Goal: Task Accomplishment & Management: Manage account settings

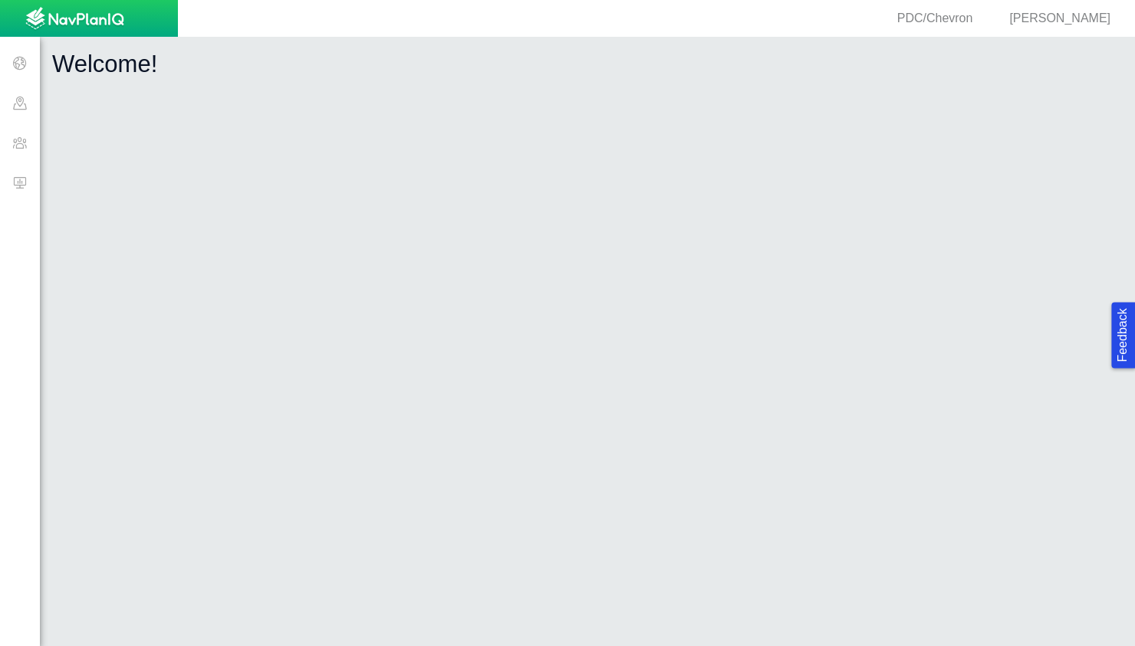
click at [21, 143] on span at bounding box center [20, 143] width 40 height 40
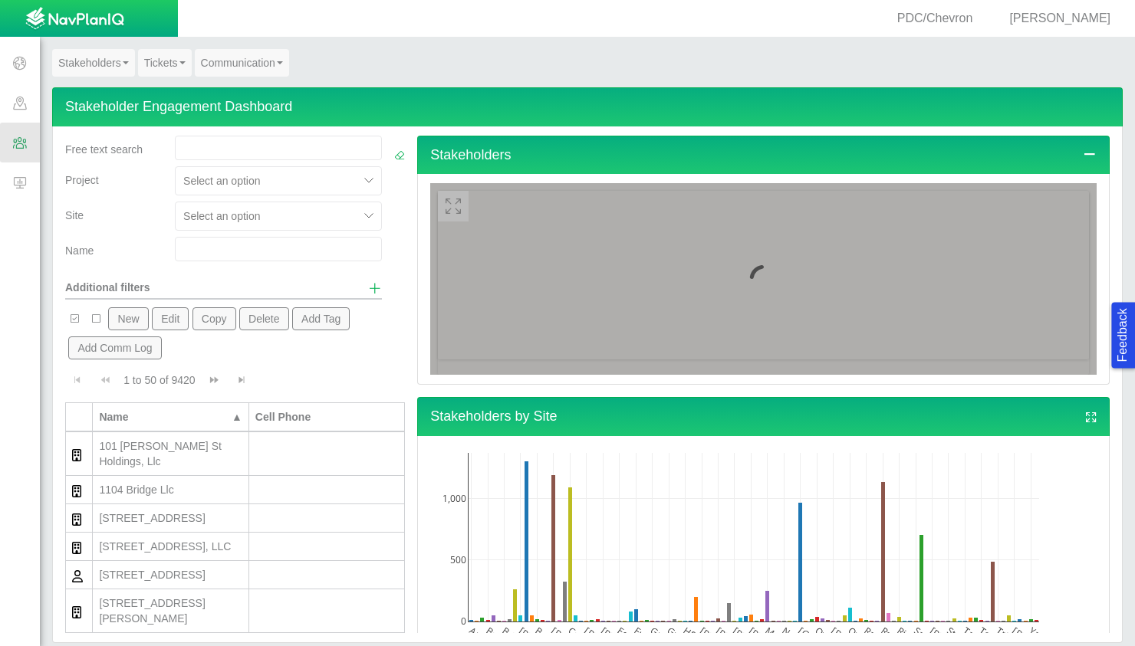
click at [208, 248] on input "text" at bounding box center [278, 249] width 207 height 25
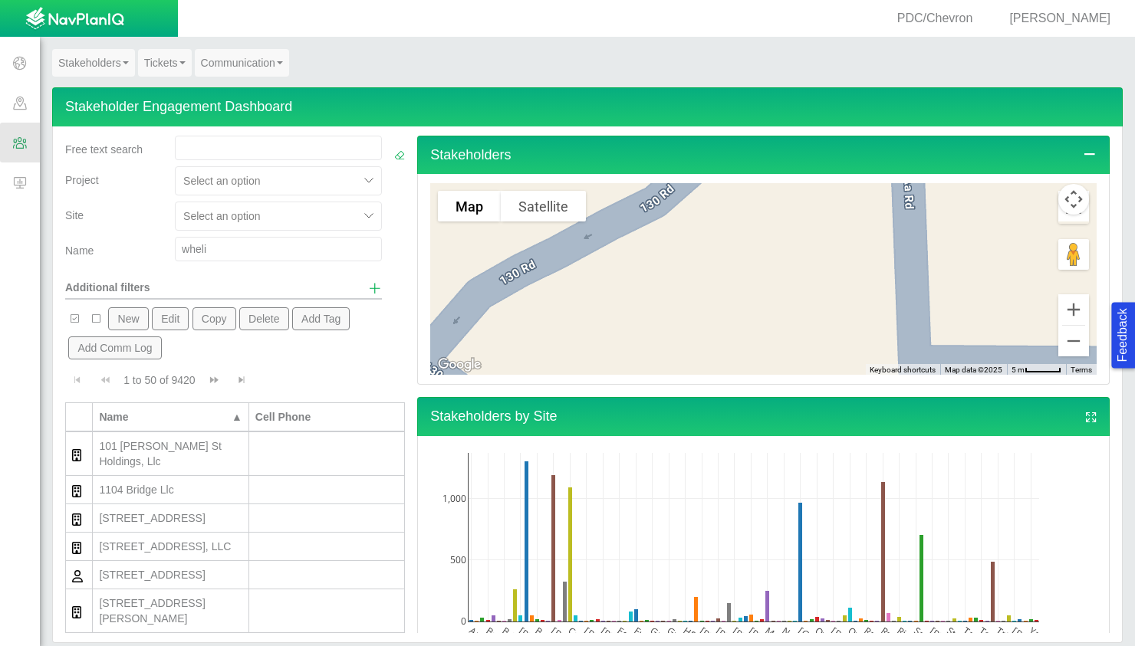
type input "wheli"
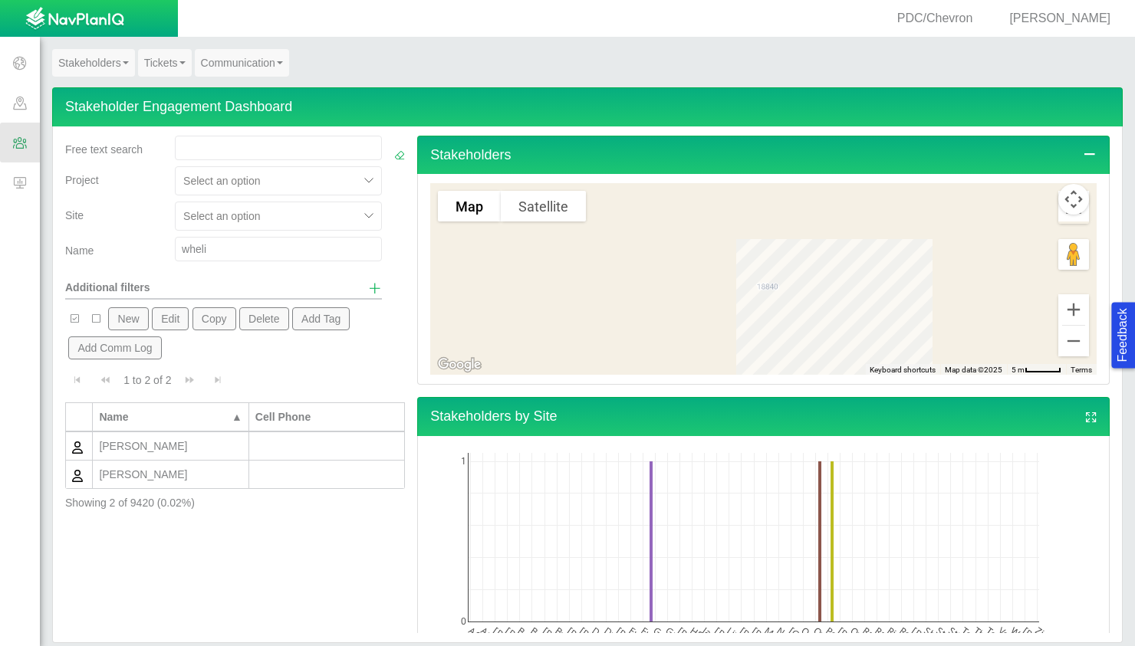
click at [143, 447] on div "[PERSON_NAME]" at bounding box center [170, 446] width 143 height 15
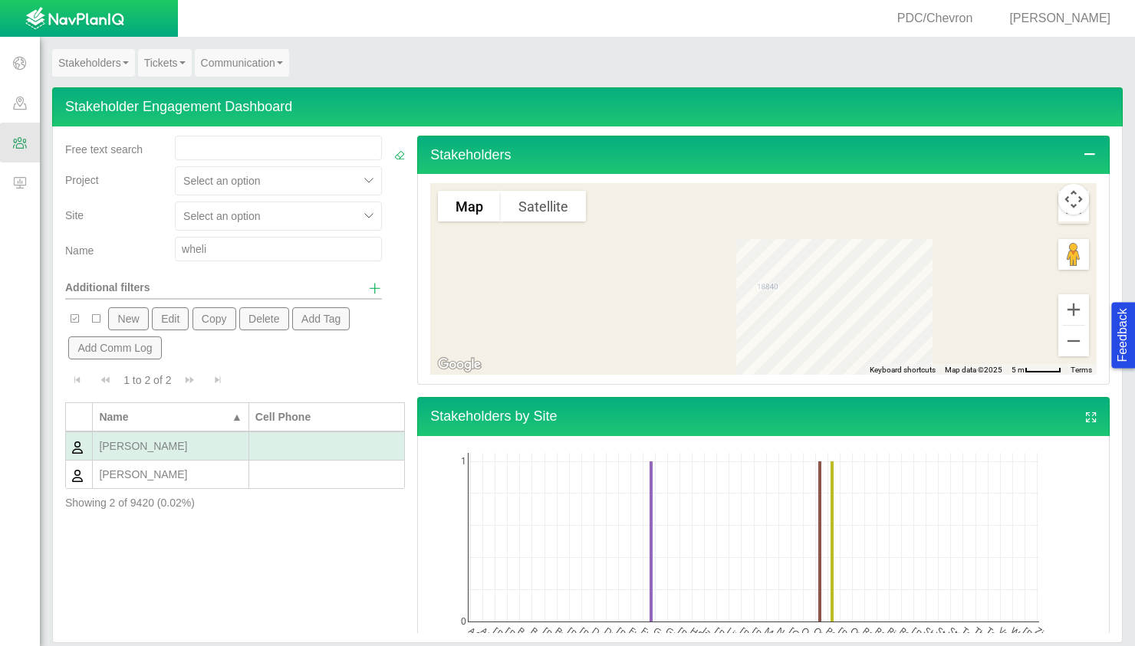
click at [142, 478] on div "[PERSON_NAME]" at bounding box center [170, 474] width 143 height 15
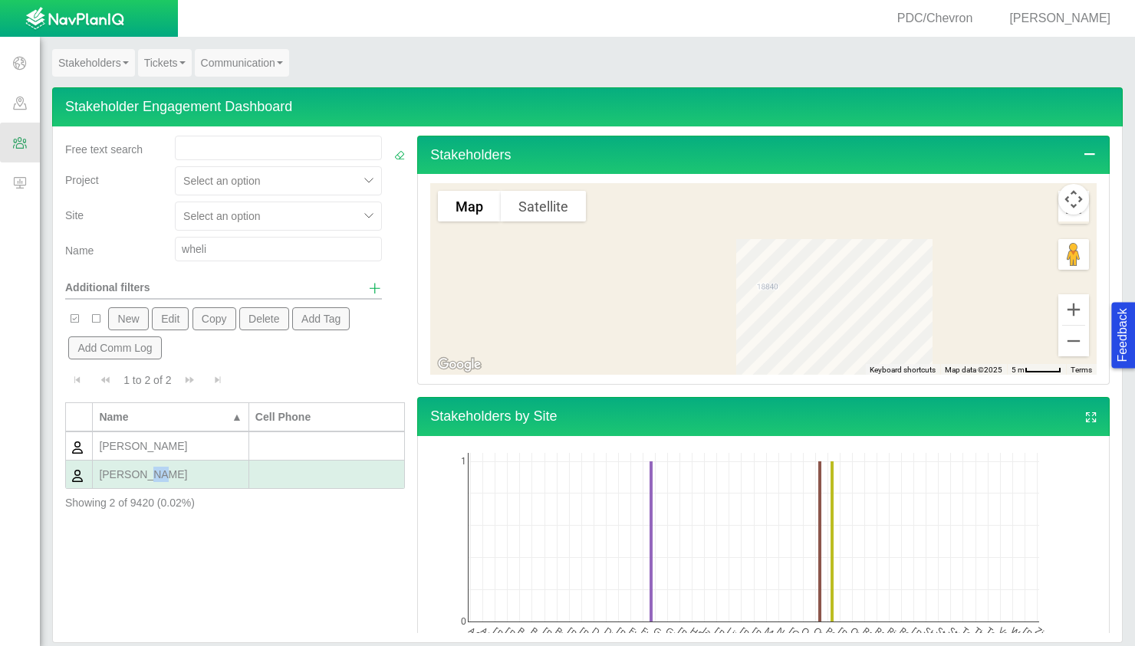
click at [142, 478] on div "[PERSON_NAME]" at bounding box center [170, 474] width 143 height 15
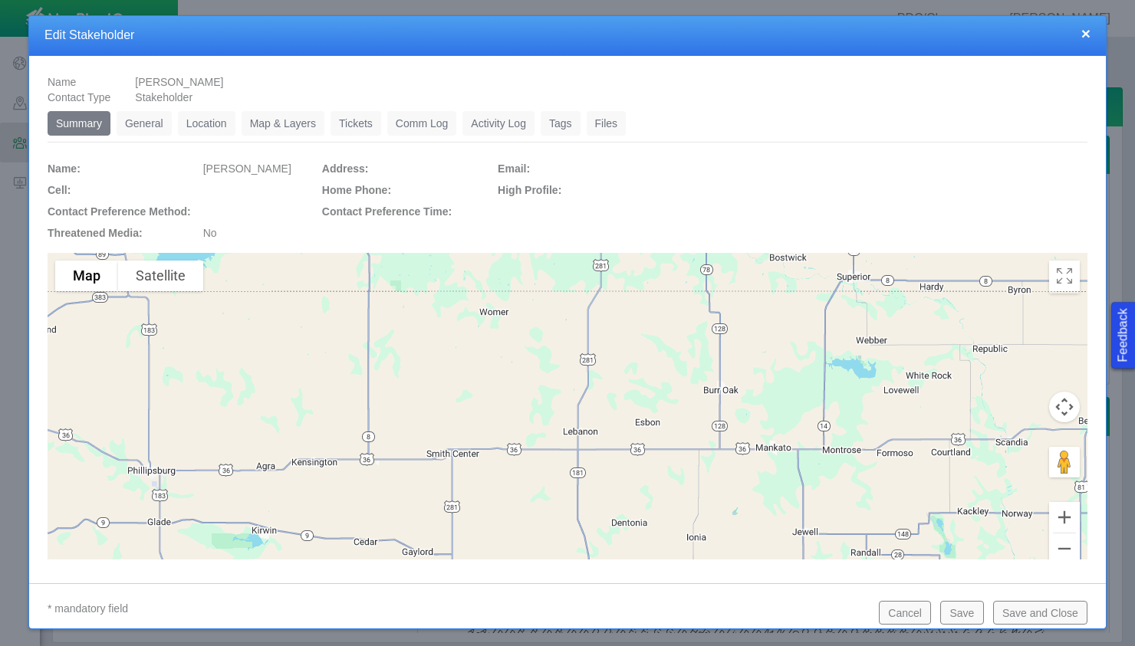
click at [144, 123] on link "General" at bounding box center [144, 123] width 55 height 25
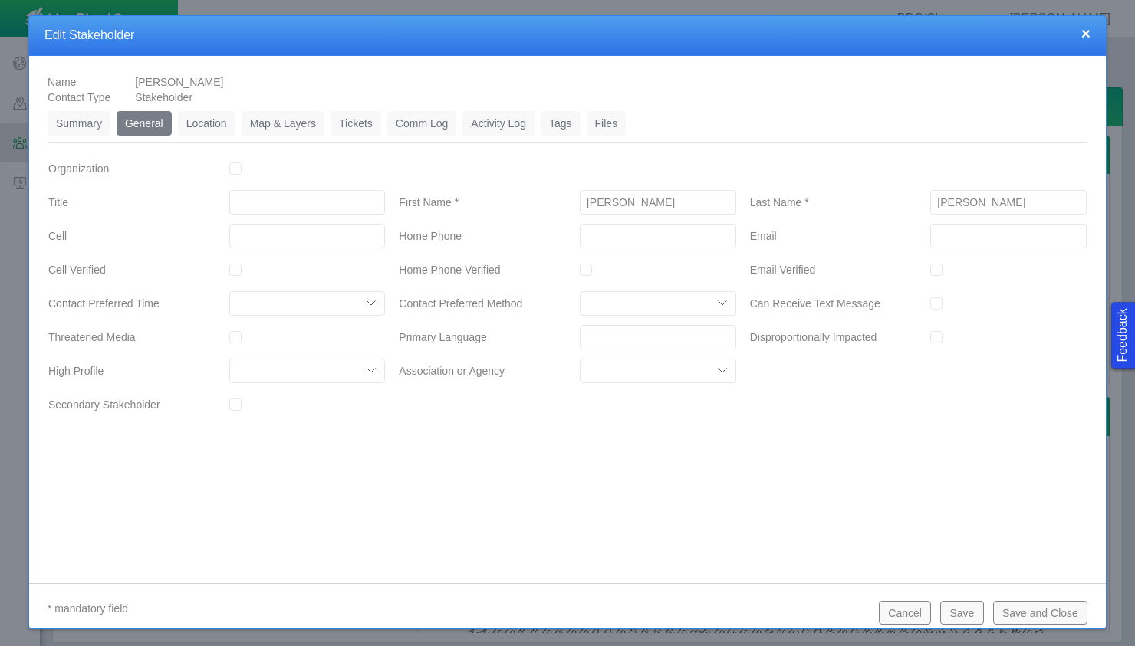
click at [200, 121] on link "Location" at bounding box center [207, 123] width 58 height 25
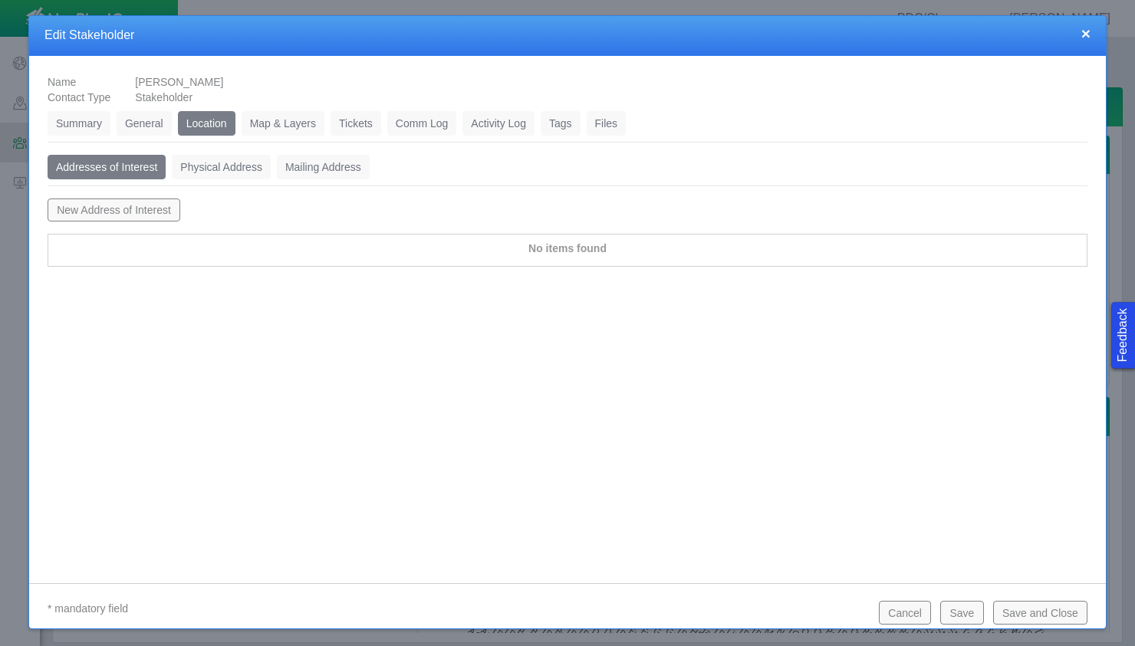
click at [222, 159] on link "Physical Address" at bounding box center [221, 167] width 99 height 25
click at [324, 169] on link "Mailing Address" at bounding box center [323, 167] width 93 height 25
click at [107, 162] on link "Addresses of Interest" at bounding box center [107, 167] width 118 height 25
click at [143, 117] on link "General" at bounding box center [144, 123] width 55 height 25
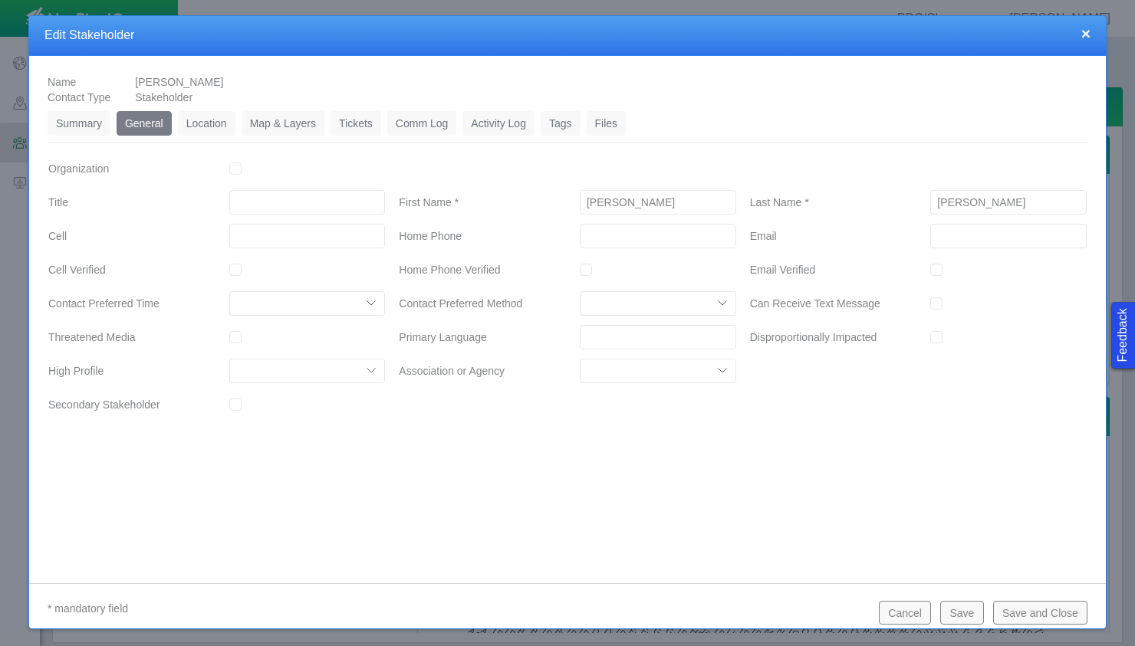
click at [969, 226] on input "Email" at bounding box center [1008, 236] width 156 height 25
paste input "[EMAIL_ADDRESS][DOMAIN_NAME]"
type input "[EMAIL_ADDRESS][DOMAIN_NAME]"
click at [962, 616] on button "Save" at bounding box center [961, 612] width 43 height 23
click at [204, 124] on link "Location" at bounding box center [207, 123] width 58 height 25
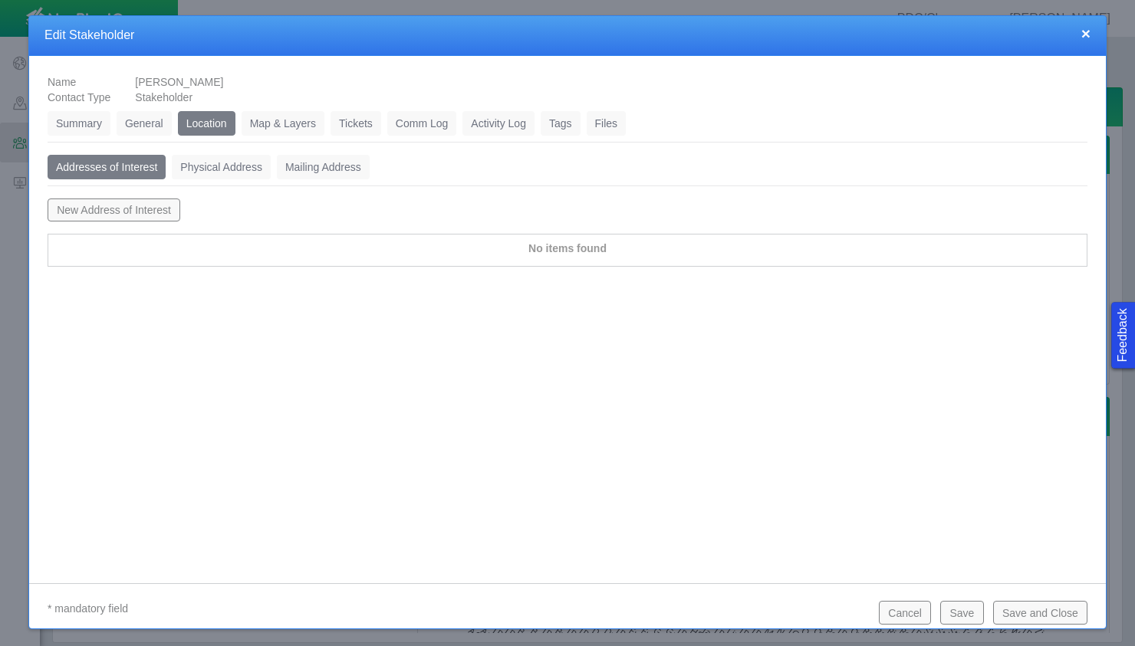
click at [168, 209] on button "New Address of Interest" at bounding box center [114, 210] width 133 height 23
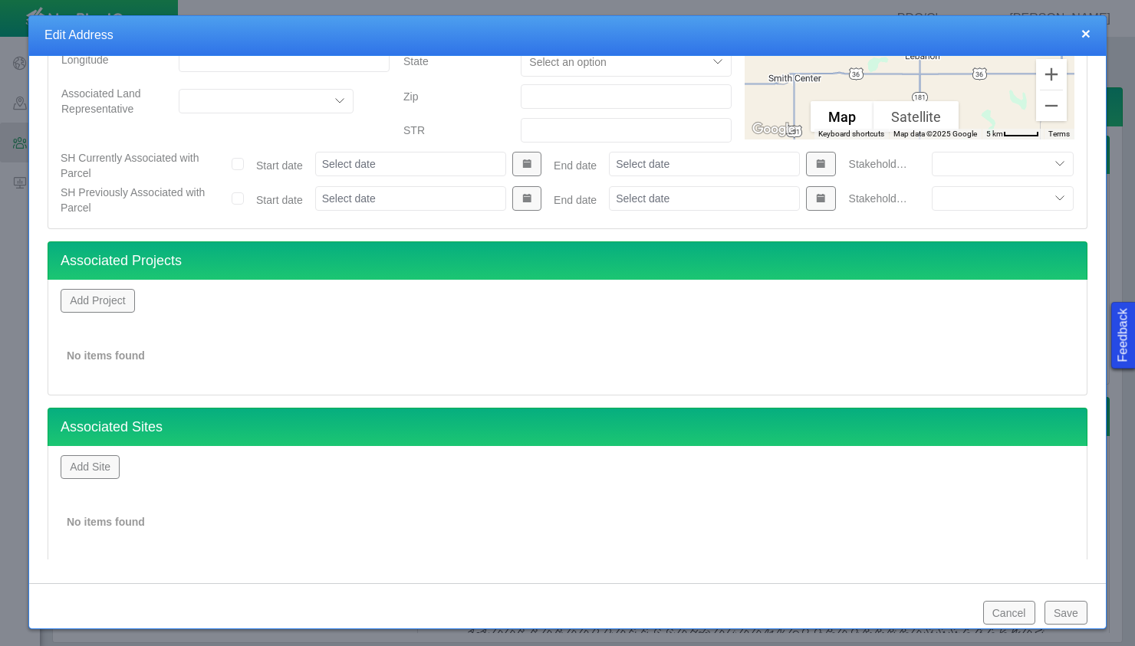
scroll to position [198, 0]
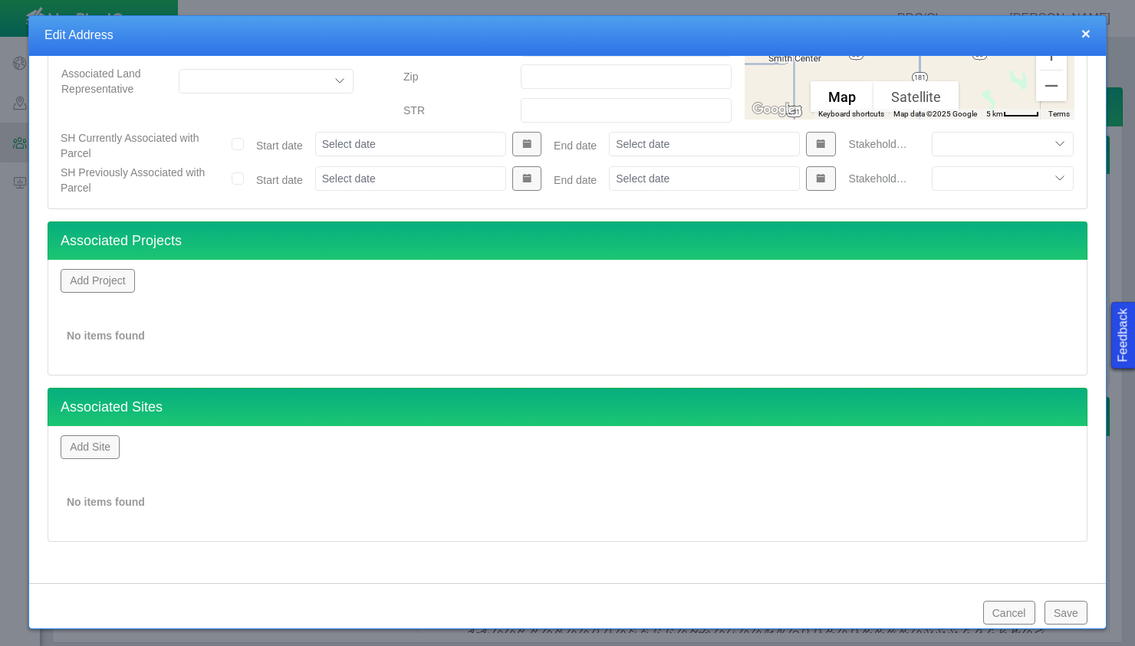
click at [99, 274] on button "Add Project" at bounding box center [98, 280] width 74 height 23
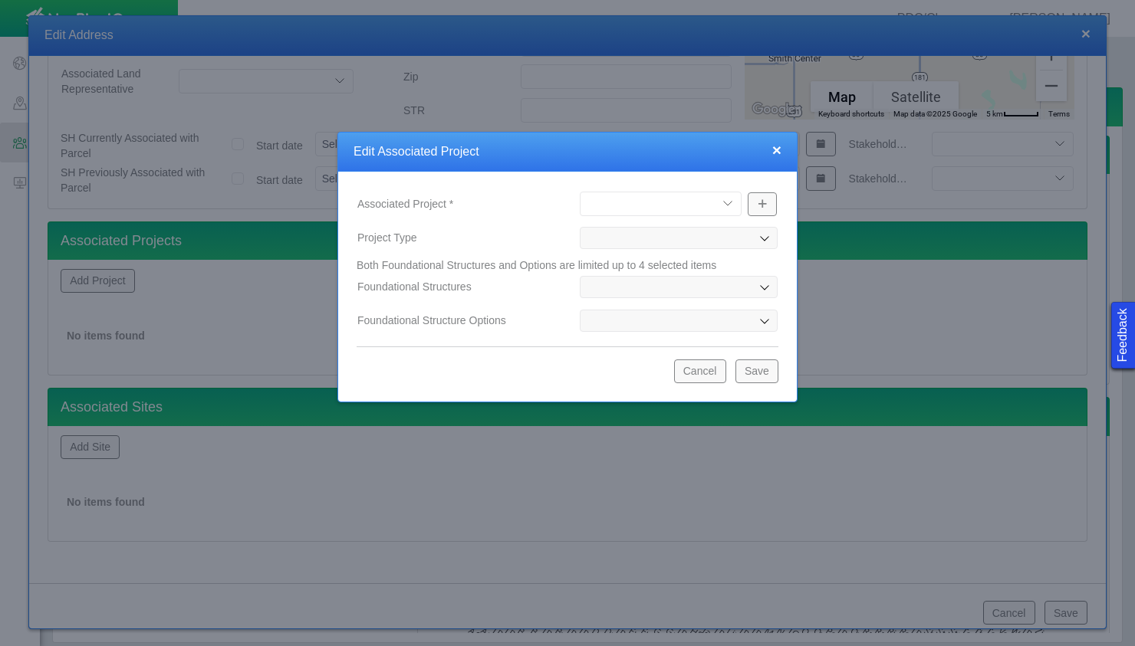
click at [727, 199] on select "[PERSON_NAME] Well Incident Brahman OGDP Drone Project [GEOGRAPHIC_DATA] OGDP […" at bounding box center [661, 204] width 162 height 25
click at [580, 192] on select "[PERSON_NAME] Well Incident Brahman OGDP Drone Project [GEOGRAPHIC_DATA] OGDP […" at bounding box center [661, 204] width 162 height 25
select select "48976645947948737"
click at [768, 374] on button "Save" at bounding box center [756, 371] width 43 height 23
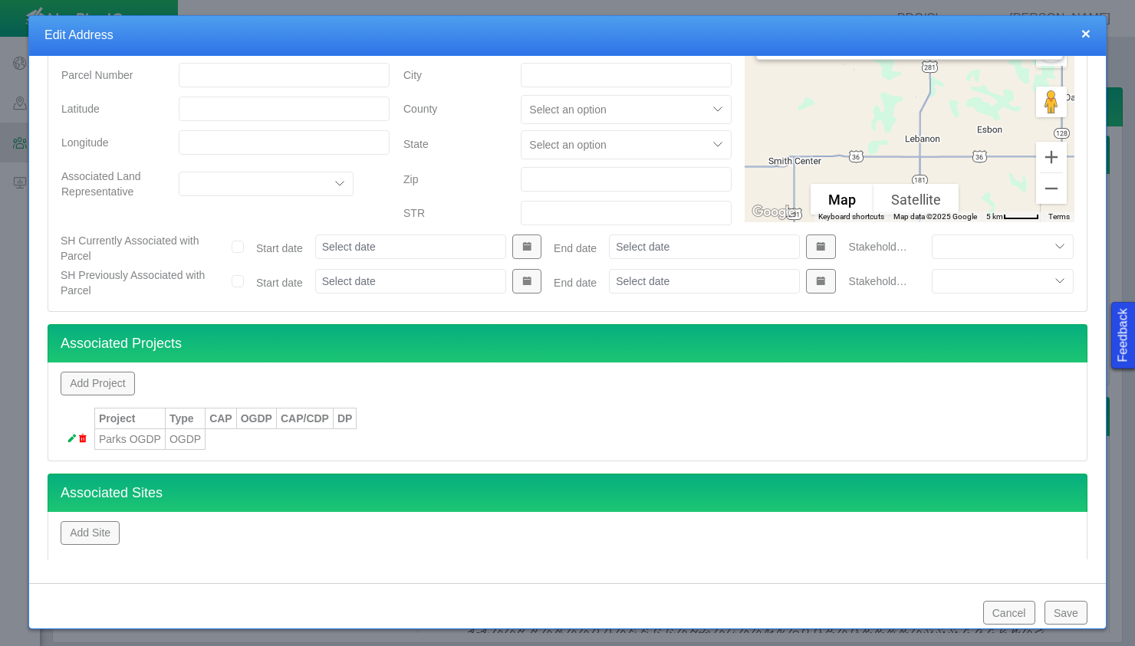
scroll to position [181, 0]
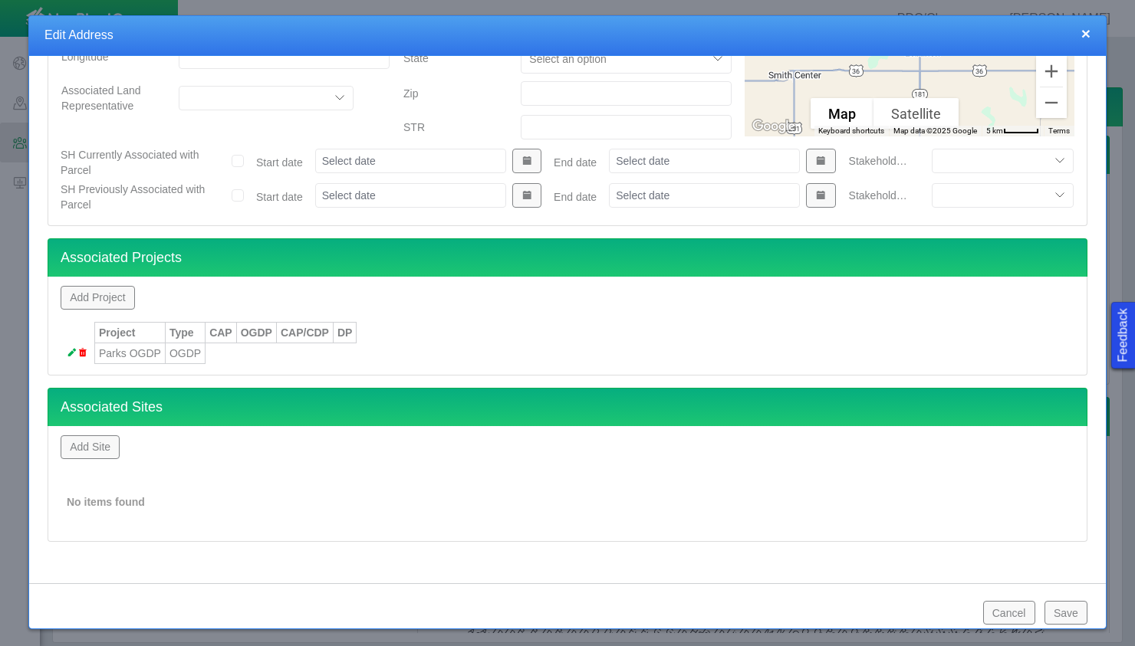
click at [1062, 610] on button "Save" at bounding box center [1065, 612] width 43 height 23
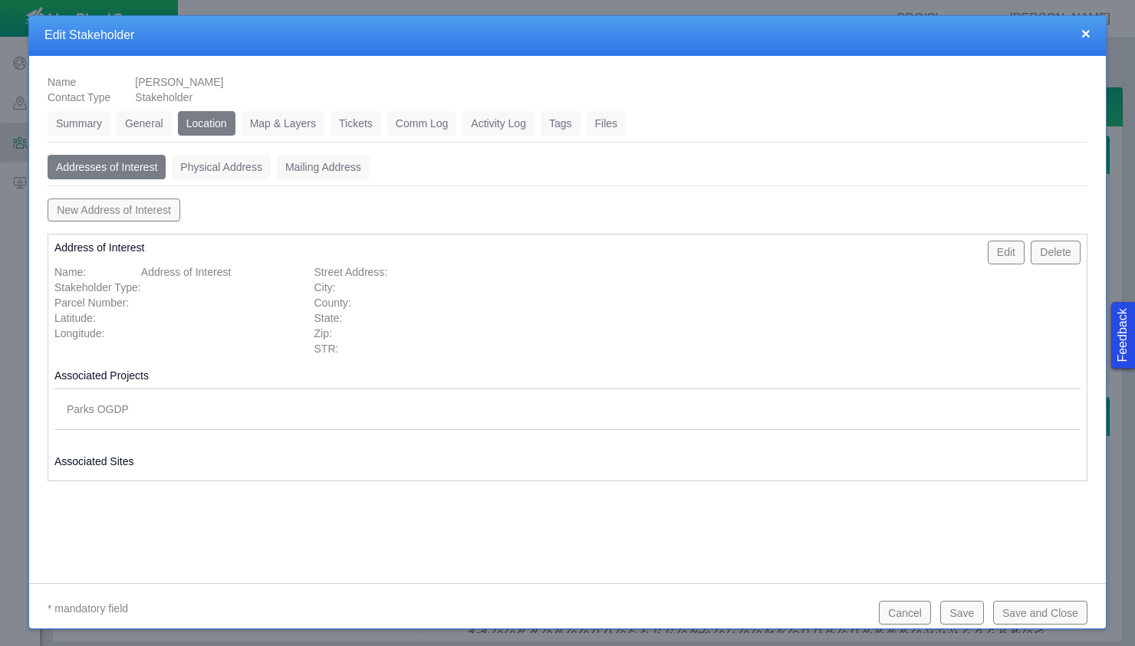
click at [432, 128] on link "Comm Log" at bounding box center [421, 123] width 69 height 25
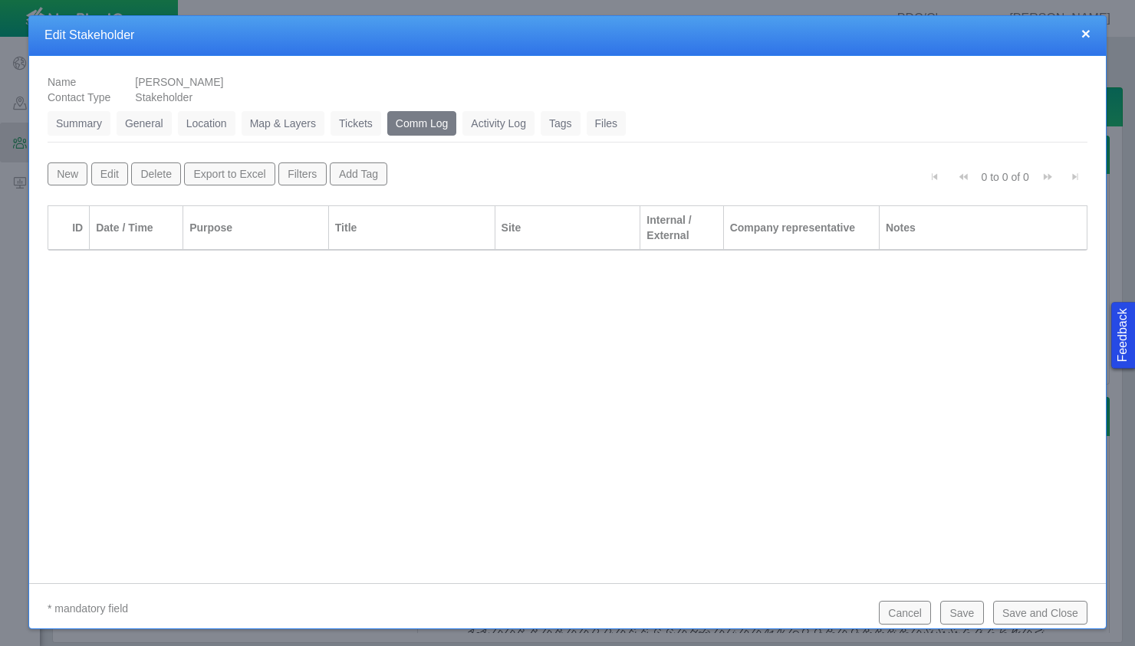
click at [71, 174] on button "New" at bounding box center [68, 174] width 40 height 23
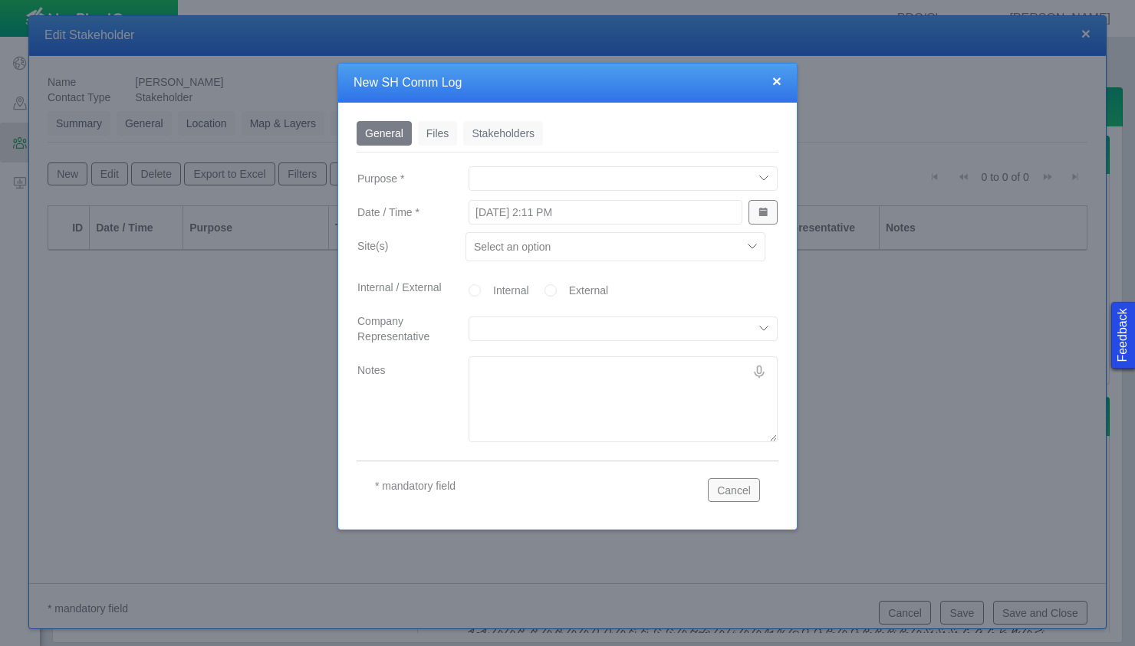
click at [540, 169] on select "[PERSON_NAME] Community Meeting [PERSON_NAME] Office Hours Community Meeting Co…" at bounding box center [623, 178] width 309 height 25
select select "93168217291325293"
click at [469, 166] on select "[PERSON_NAME] Community Meeting [PERSON_NAME] Office Hours Community Meeting Co…" at bounding box center [623, 178] width 309 height 25
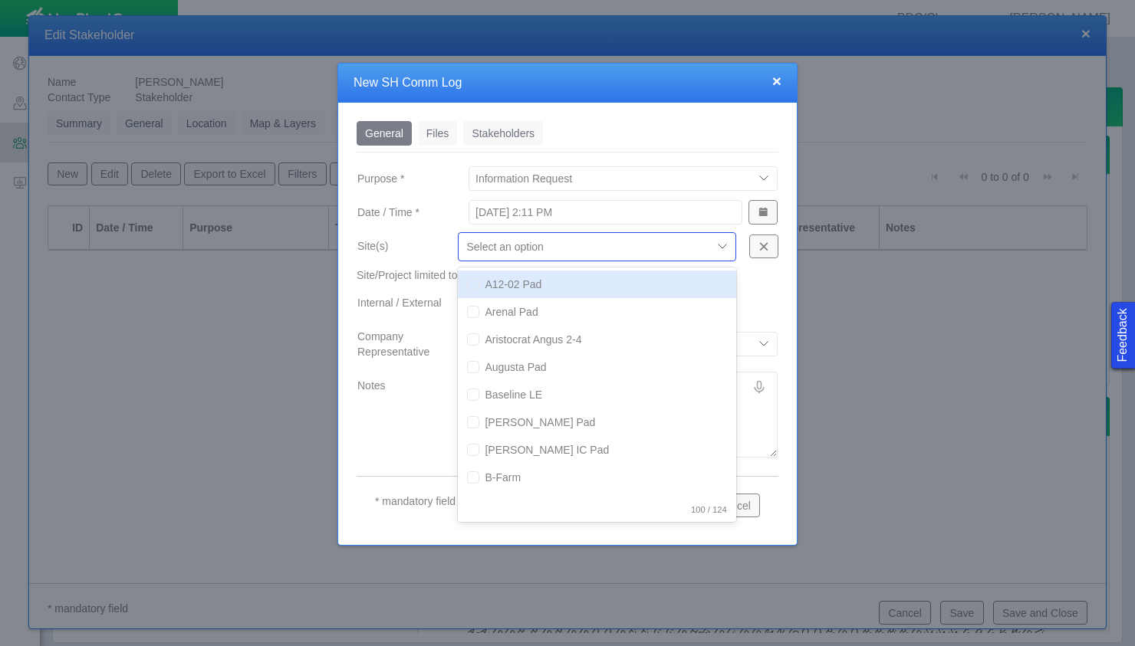
click at [720, 257] on div at bounding box center [723, 246] width 23 height 23
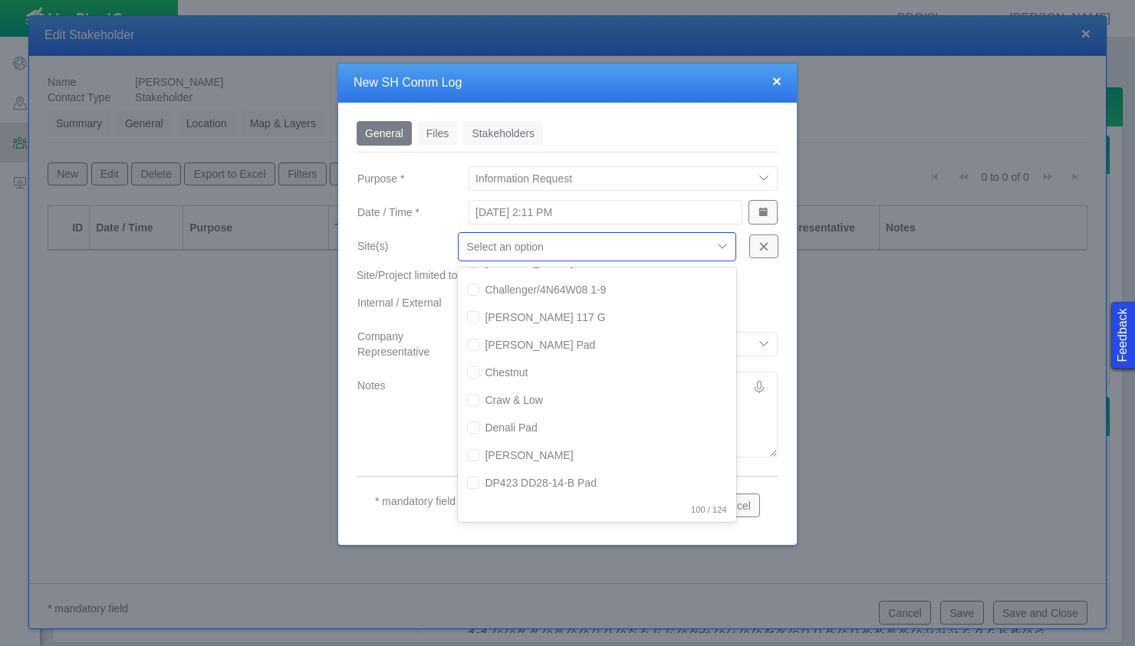
scroll to position [613, 0]
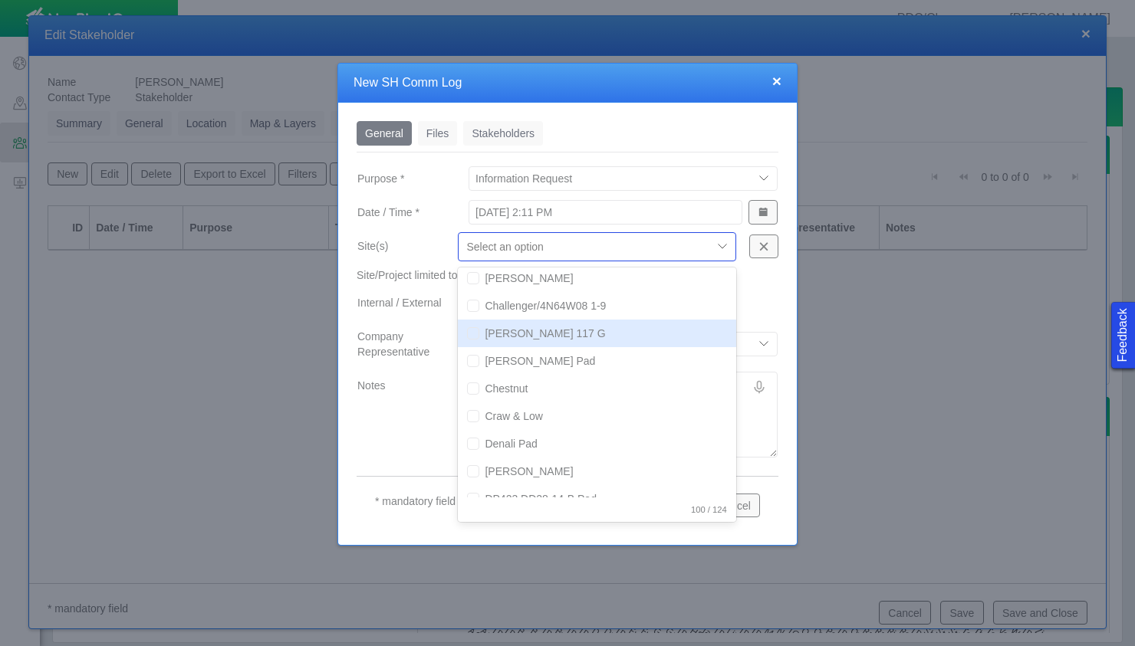
click at [399, 238] on label "Site(s)" at bounding box center [395, 246] width 100 height 29
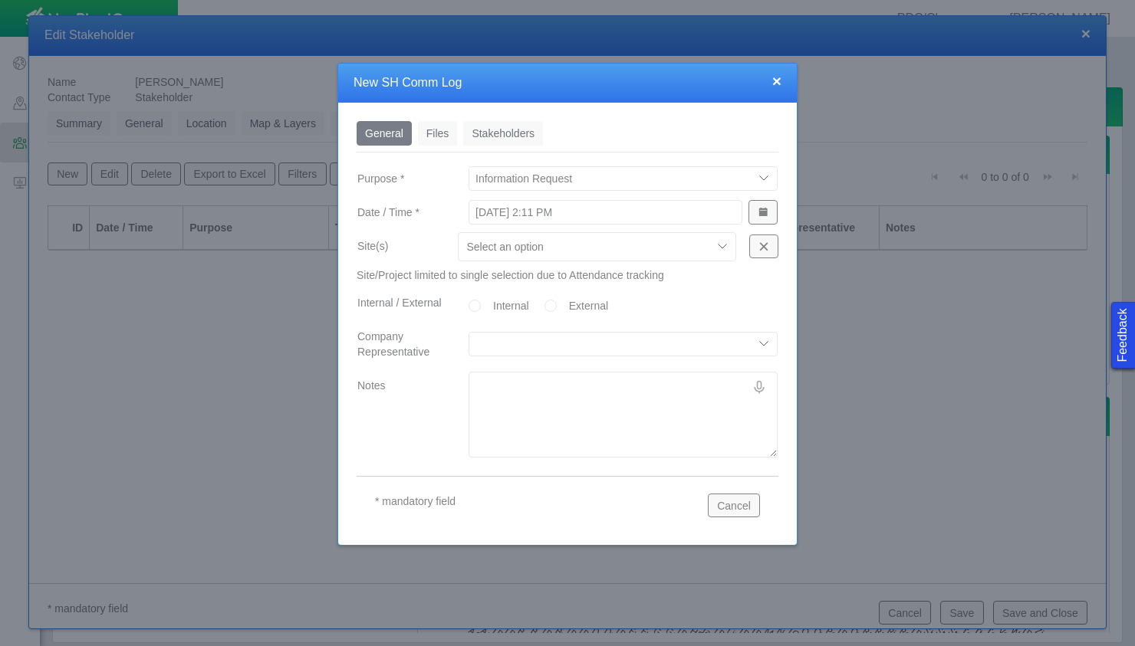
click at [556, 309] on input "External" at bounding box center [550, 306] width 12 height 12
radio input "true"
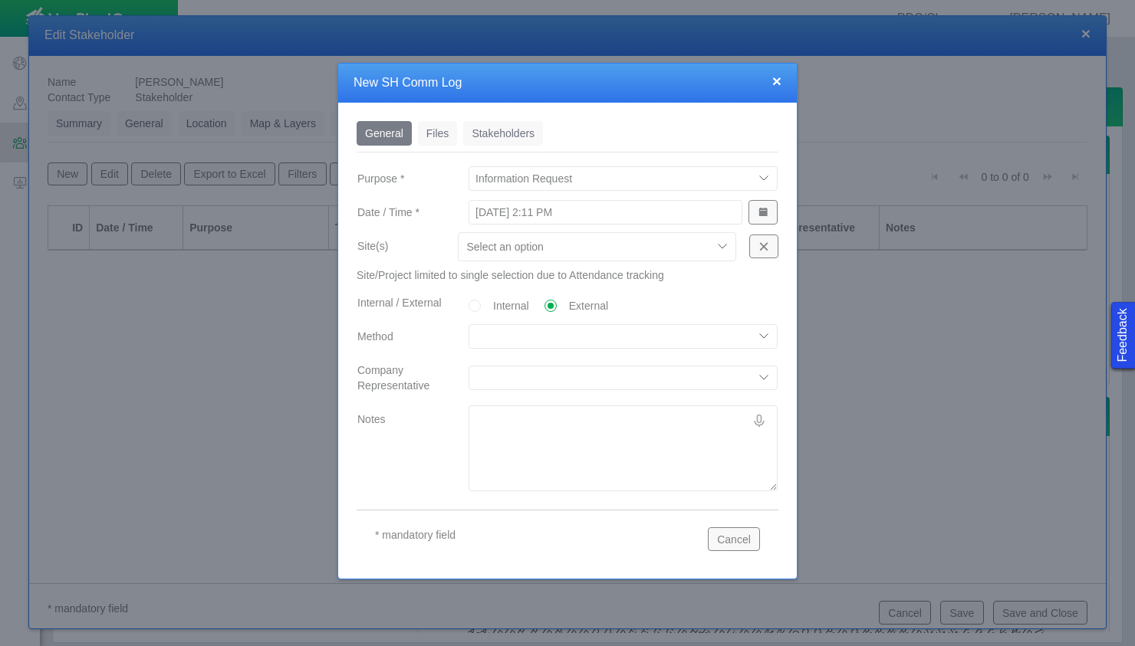
click at [545, 330] on select "Direct Mail Email In Person Phone System Generated Text Virtual" at bounding box center [623, 336] width 309 height 25
select select "46443371157307523"
click at [469, 324] on select "Direct Mail Email In Person Phone System Generated Text Virtual" at bounding box center [623, 336] width 309 height 25
click at [531, 383] on select "[PERSON_NAME][EMAIL_ADDRESS][PERSON_NAME][DOMAIN_NAME] [EMAIL_ADDRESS][DOMAIN_N…" at bounding box center [623, 378] width 309 height 25
click at [517, 256] on div at bounding box center [585, 247] width 238 height 18
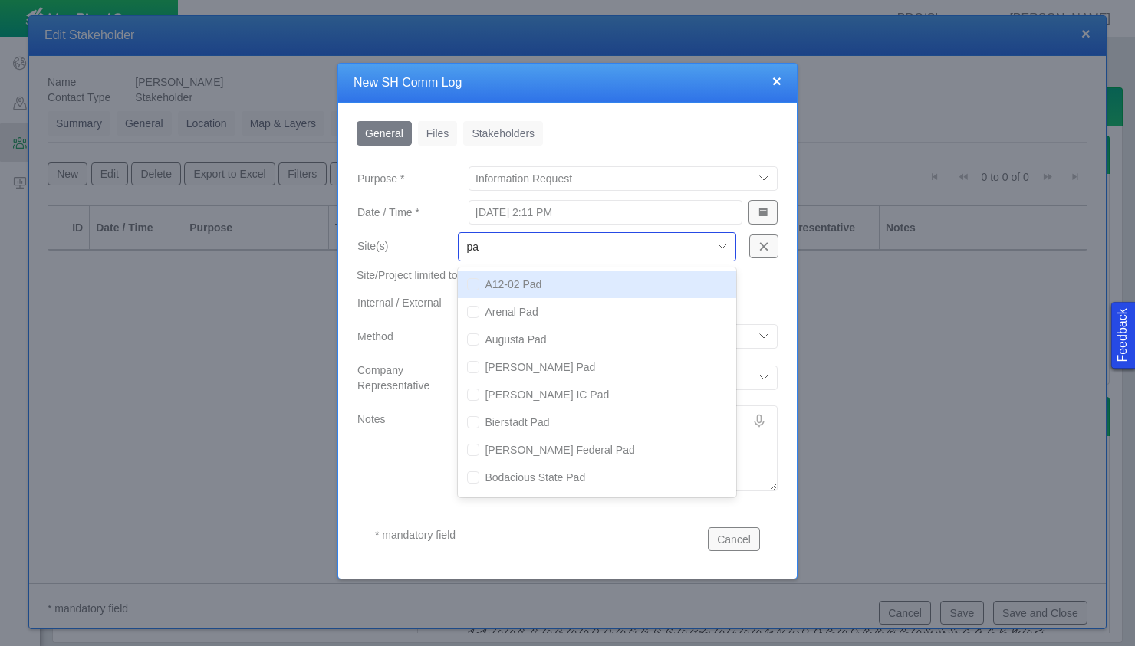
type input "p"
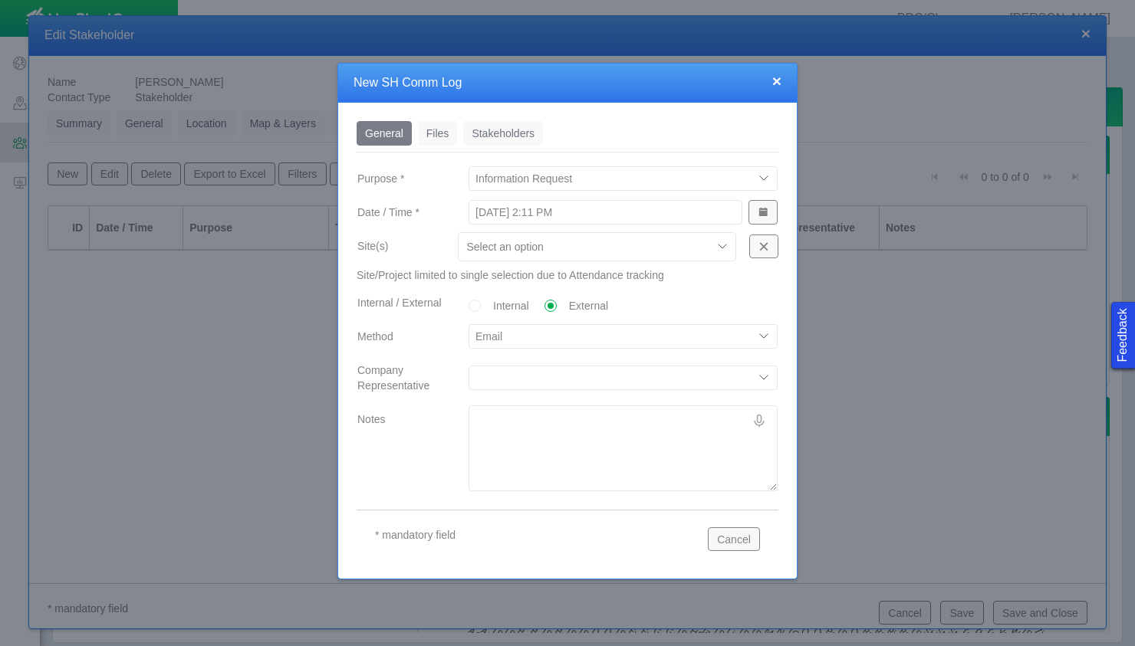
click at [522, 239] on div at bounding box center [585, 247] width 238 height 18
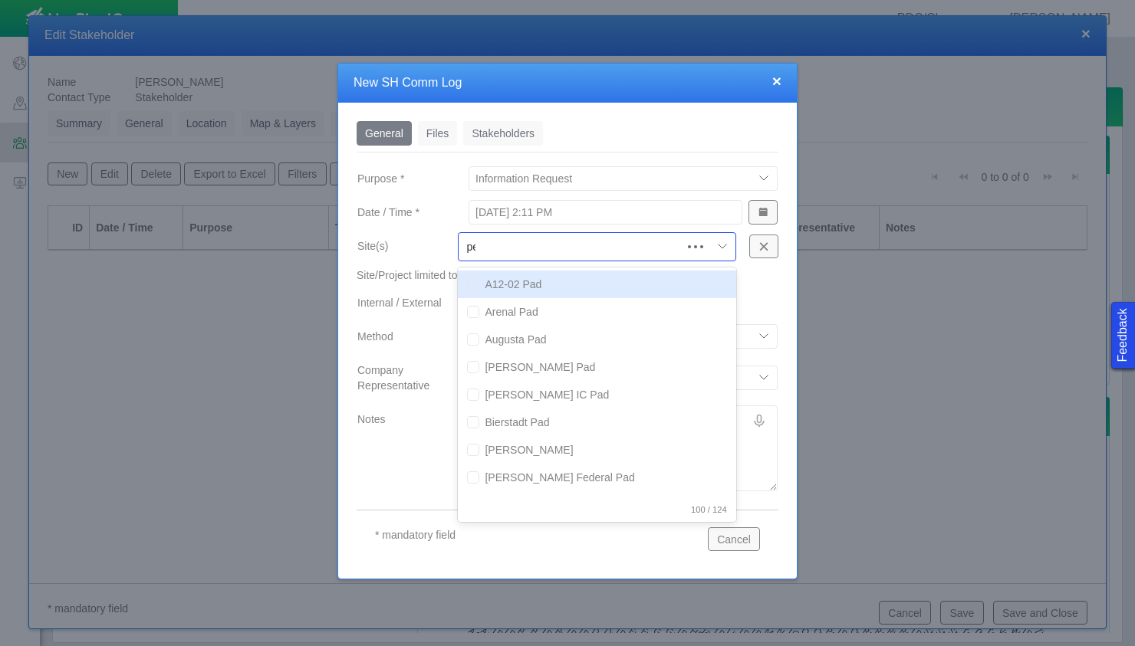
type input "pear"
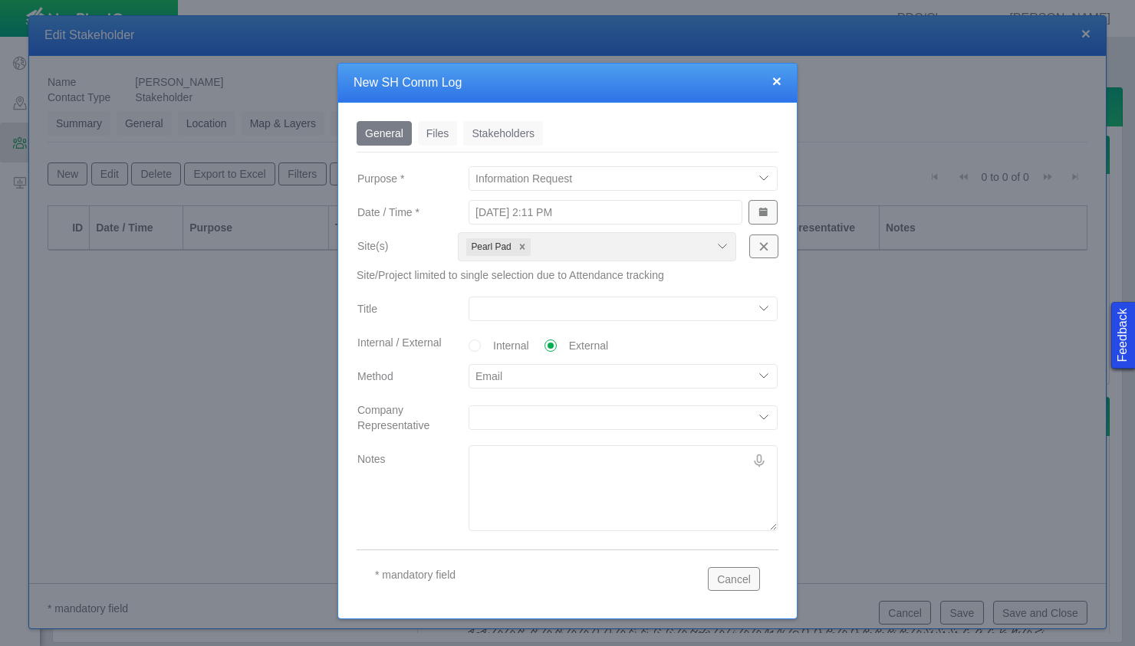
click at [525, 314] on select "Parks Community Meeting Invite Parks Community Open House" at bounding box center [623, 309] width 309 height 25
click at [743, 569] on button "Cancel" at bounding box center [734, 578] width 52 height 23
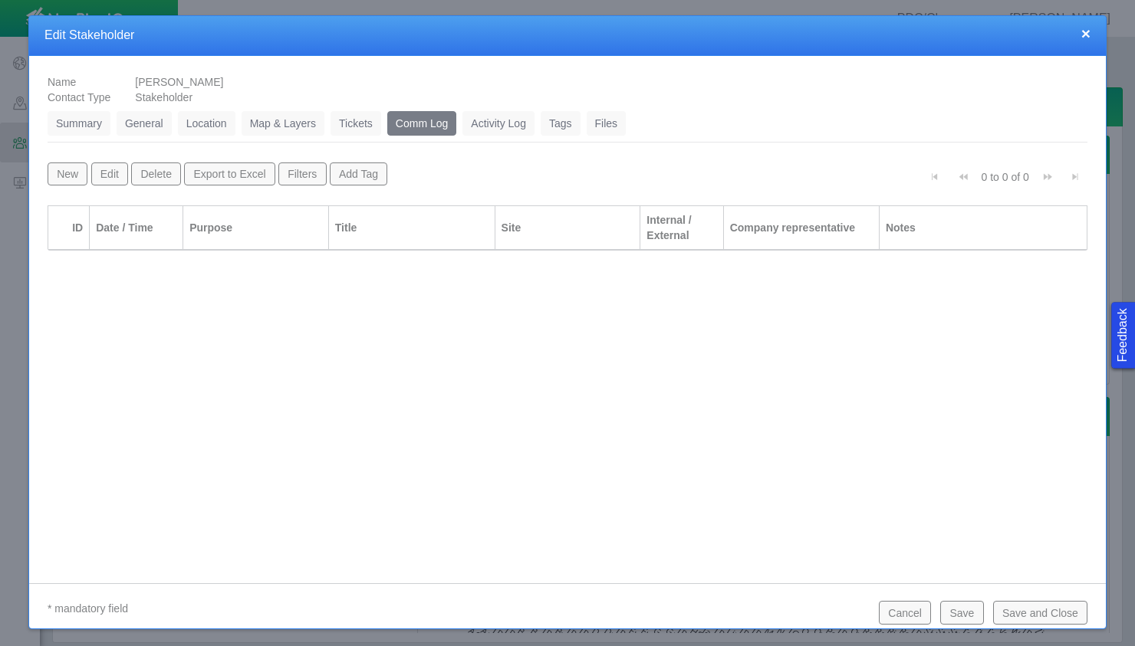
click at [966, 620] on button "Save" at bounding box center [961, 612] width 43 height 23
click at [1034, 607] on button "Save and Close" at bounding box center [1040, 612] width 94 height 23
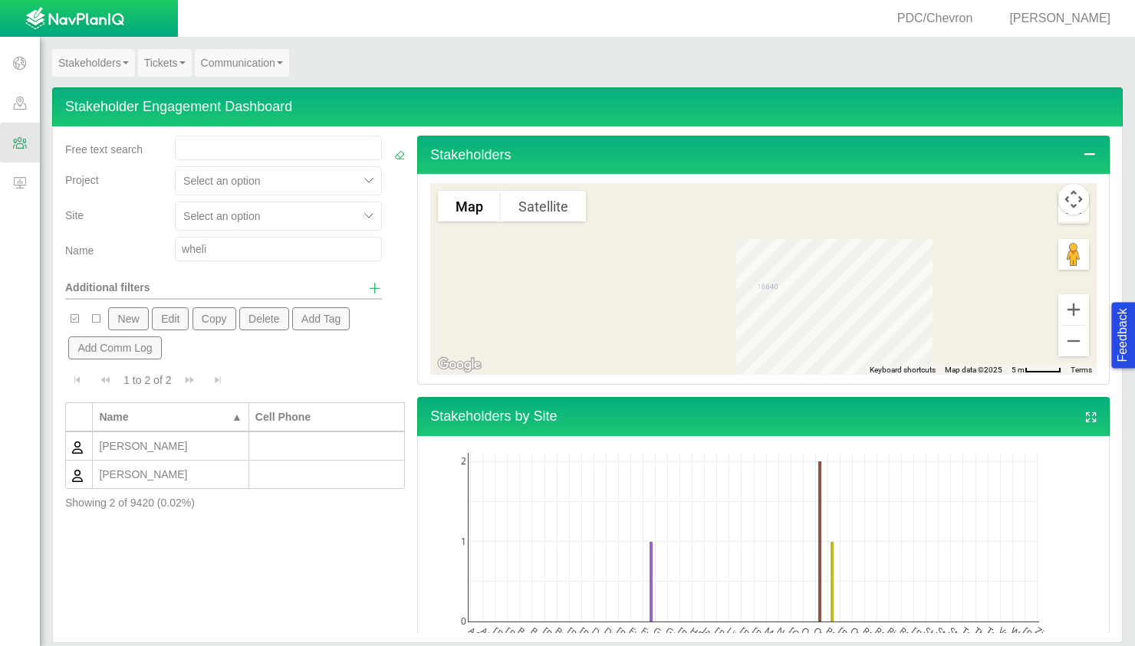
click at [232, 245] on input "wheli" at bounding box center [278, 249] width 207 height 25
type input "w"
type input "[PERSON_NAME]"
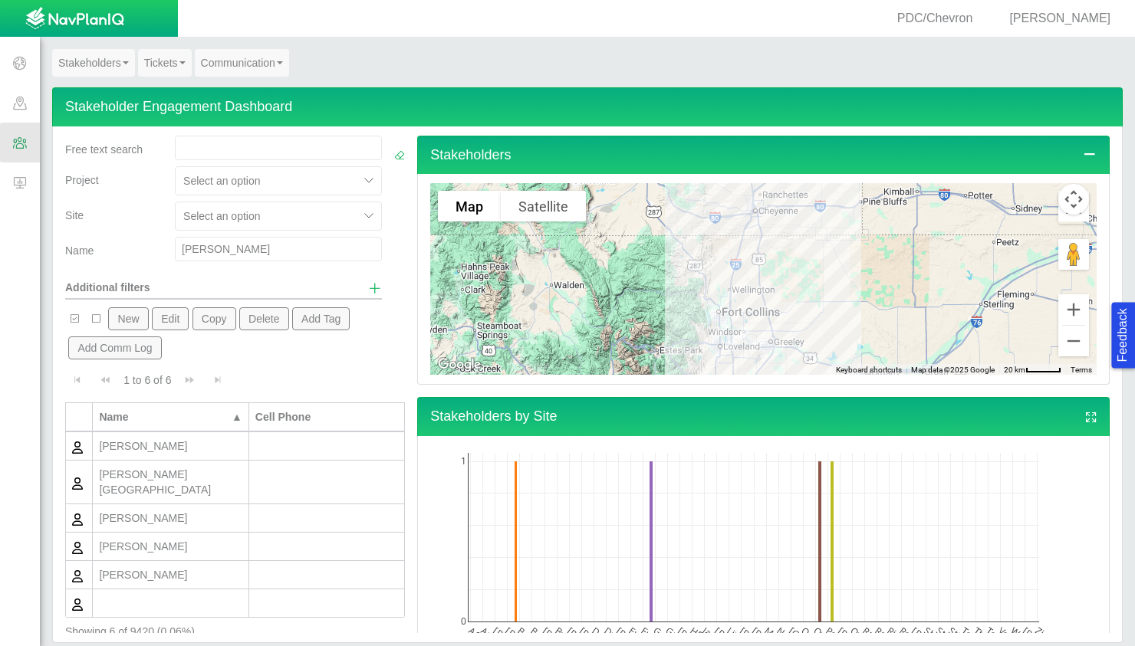
click at [126, 511] on div "[PERSON_NAME]" at bounding box center [170, 518] width 143 height 15
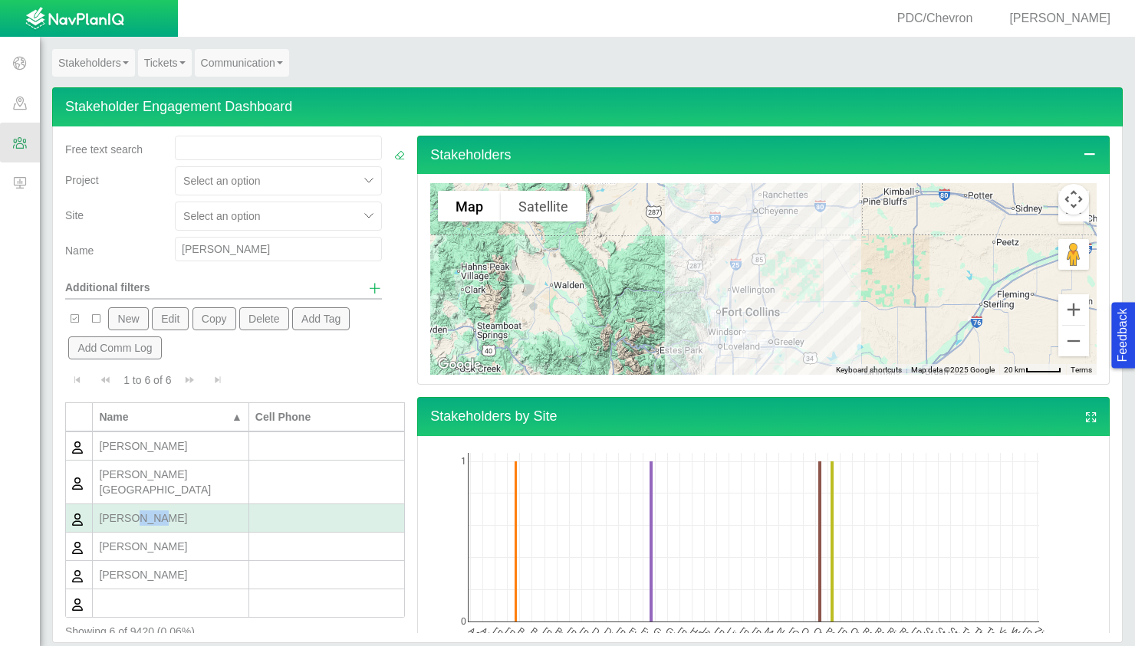
click at [126, 511] on div "[PERSON_NAME]" at bounding box center [170, 518] width 143 height 15
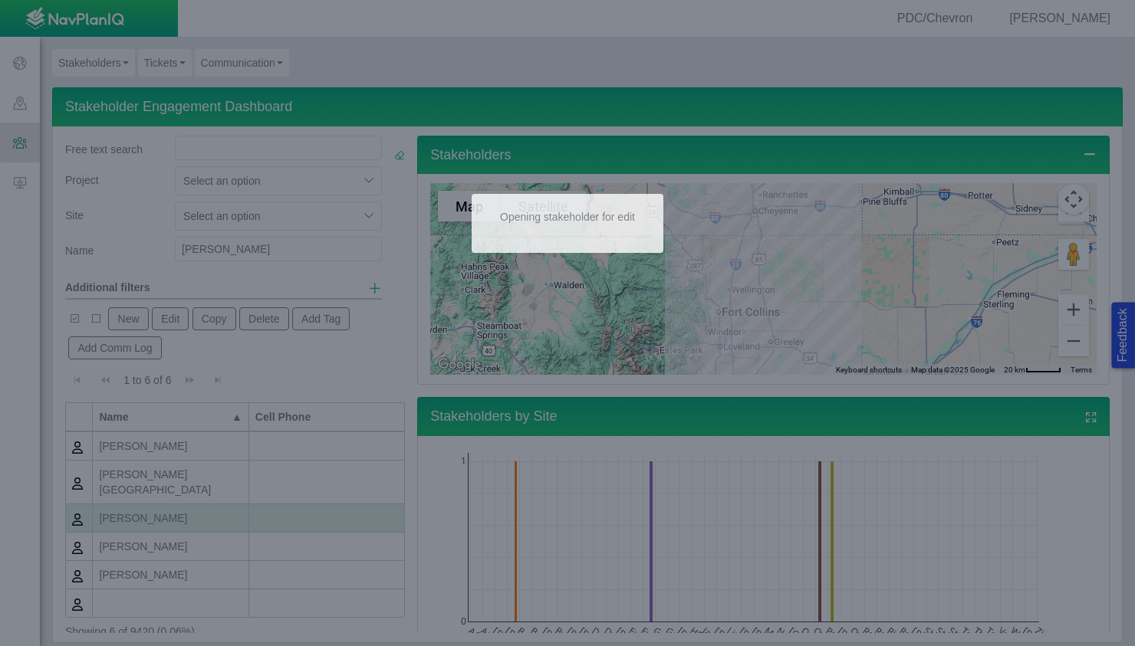
checkbox input "true"
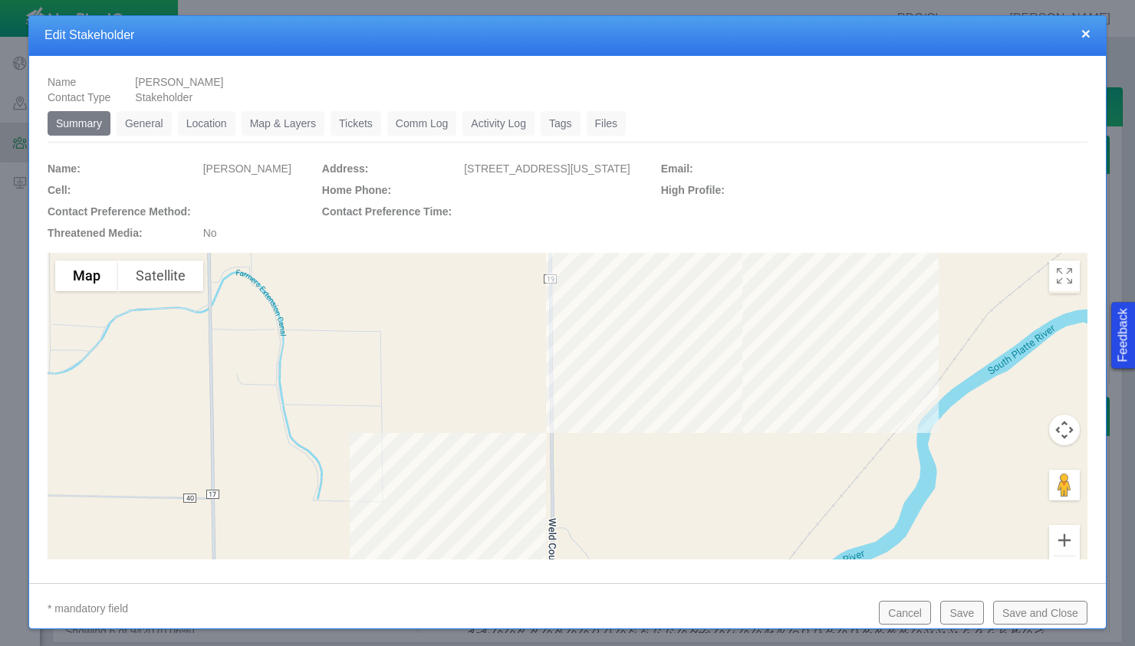
click at [150, 128] on link "General" at bounding box center [144, 123] width 55 height 25
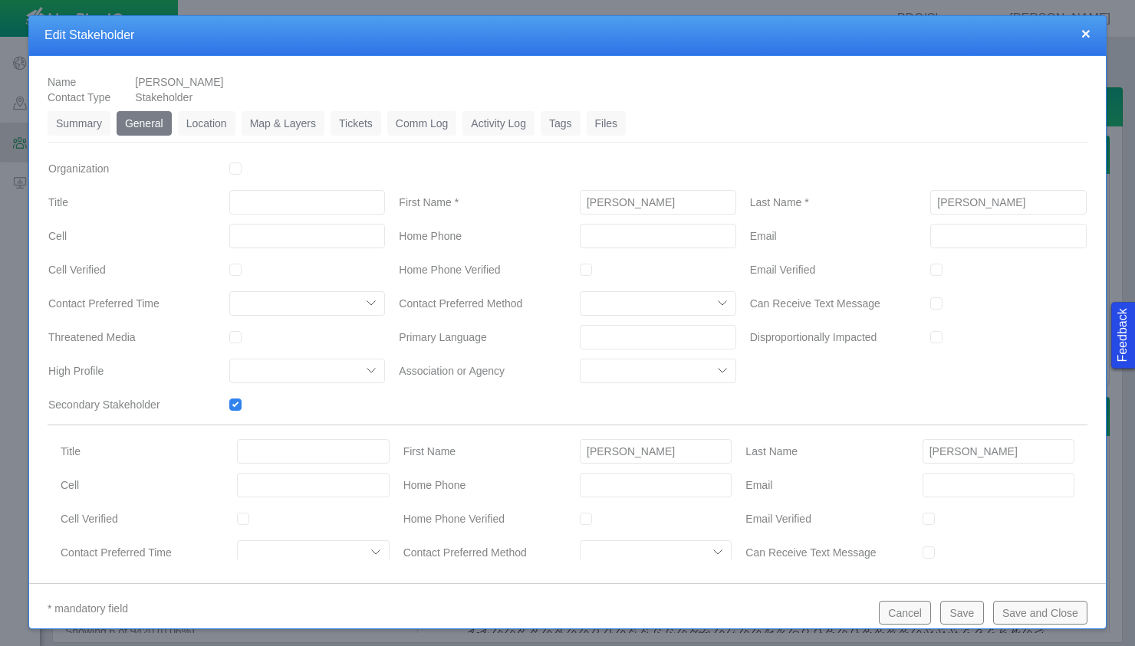
click at [208, 129] on link "Location" at bounding box center [207, 123] width 58 height 25
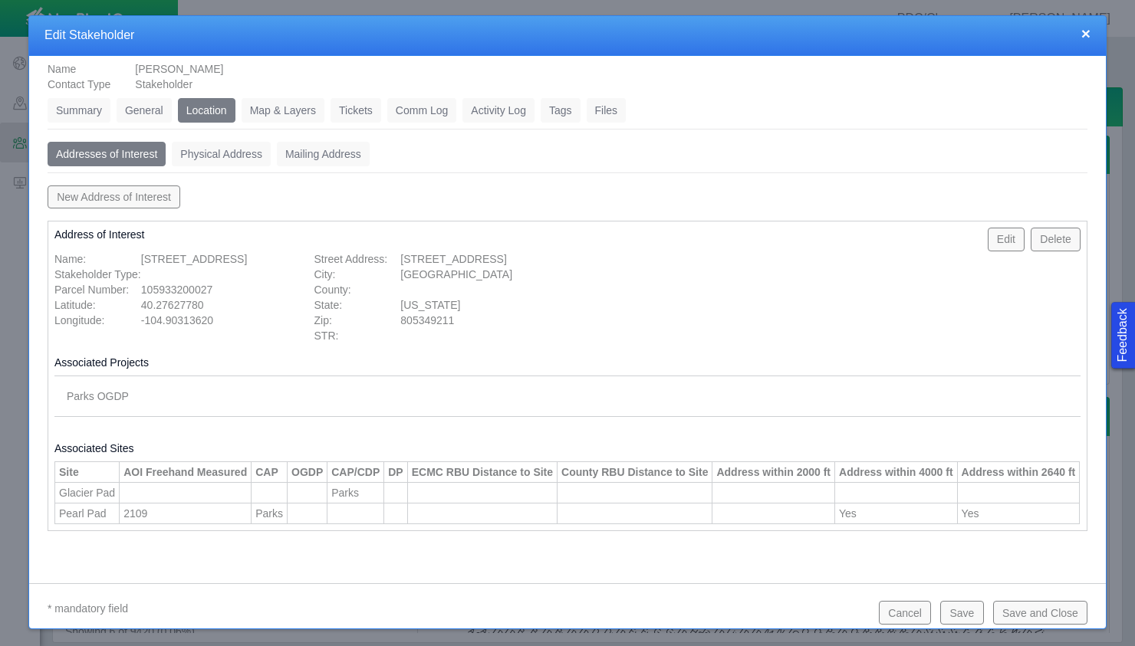
scroll to position [15, 0]
drag, startPoint x: 97, startPoint y: 107, endPoint x: 154, endPoint y: 101, distance: 57.0
click at [97, 107] on link "Summary" at bounding box center [79, 109] width 63 height 25
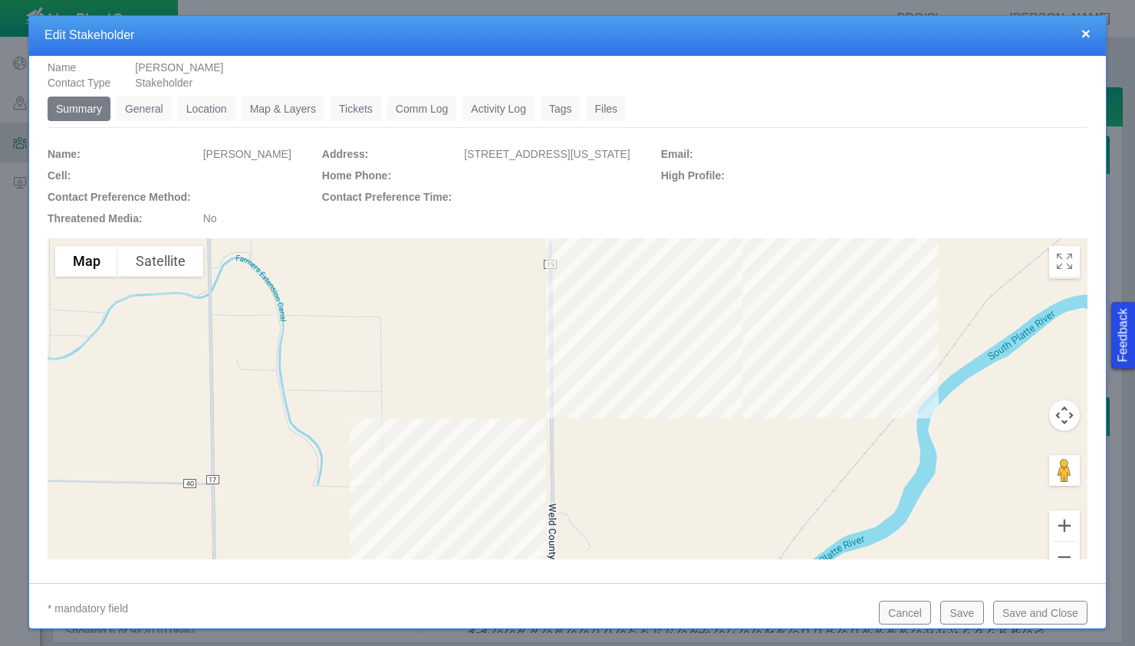
click at [162, 110] on link "General" at bounding box center [144, 109] width 55 height 25
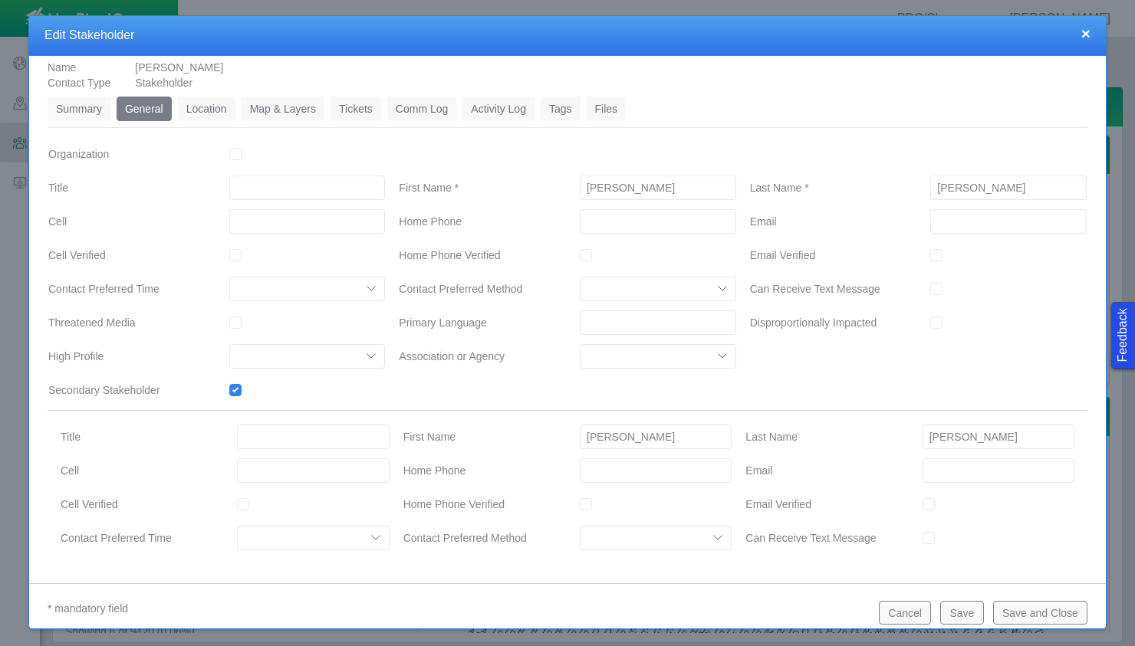
click at [968, 219] on input "Email" at bounding box center [1008, 221] width 156 height 25
click at [963, 223] on input "Email" at bounding box center [1008, 221] width 156 height 25
paste input "[EMAIL_ADDRESS][DOMAIN_NAME]"
type input "[EMAIL_ADDRESS][DOMAIN_NAME]"
click at [965, 608] on button "Save" at bounding box center [961, 612] width 43 height 23
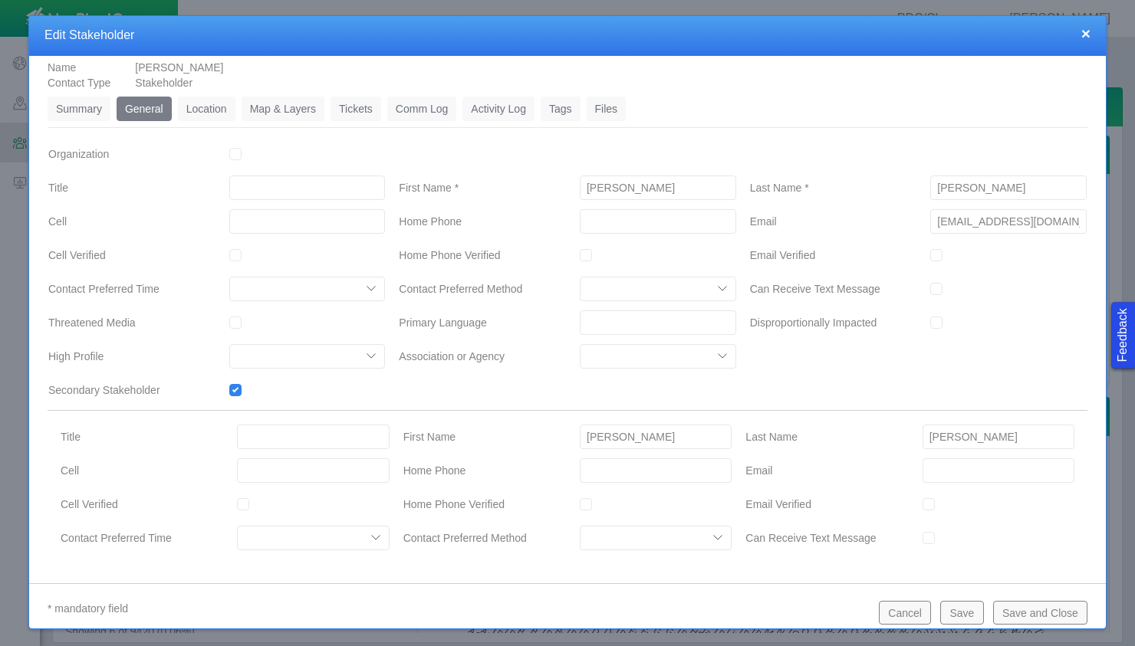
click at [1054, 601] on button "Save and Close" at bounding box center [1040, 612] width 94 height 23
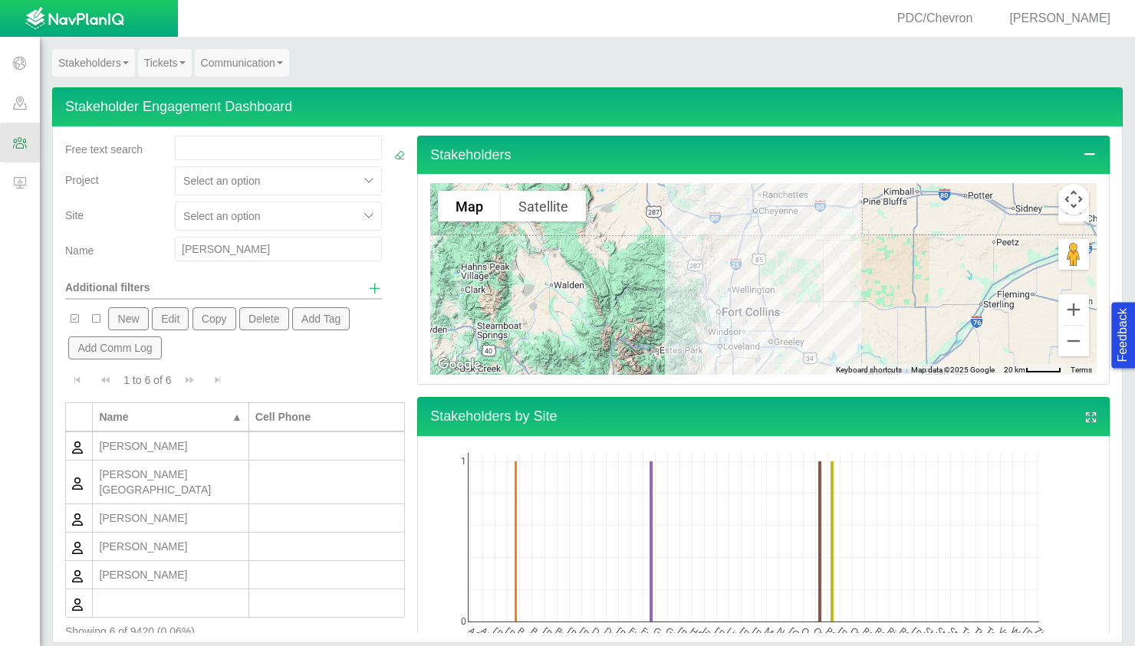
click at [220, 247] on input "[PERSON_NAME]" at bounding box center [278, 249] width 207 height 25
type input "c"
type input "ware"
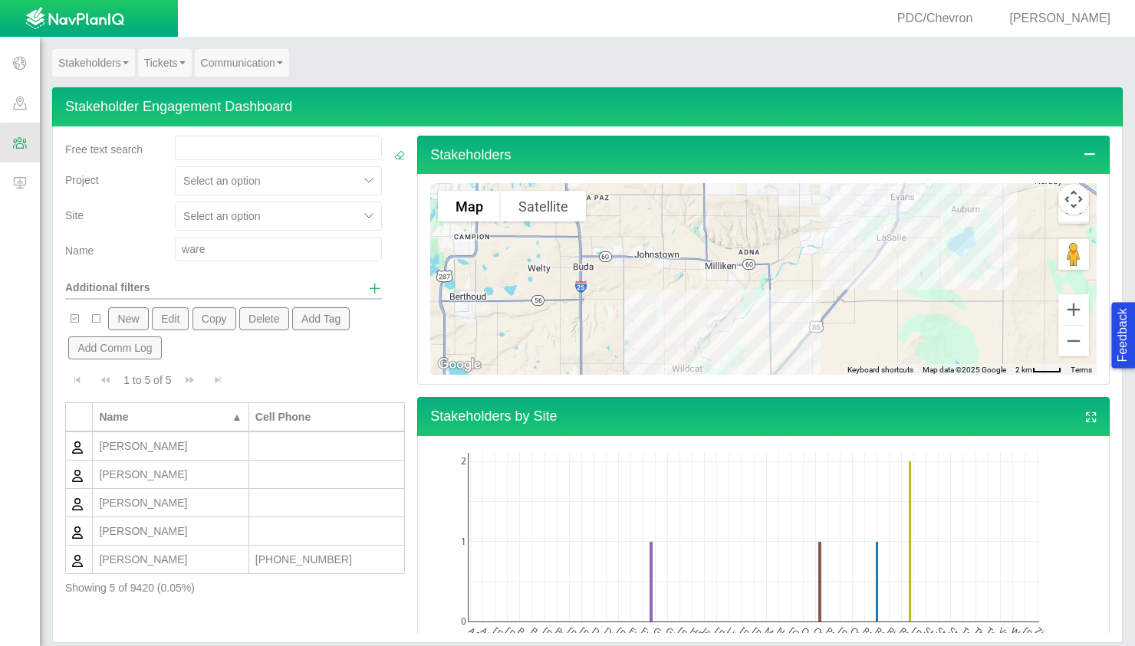
click at [221, 567] on div "[PERSON_NAME]" at bounding box center [170, 559] width 143 height 15
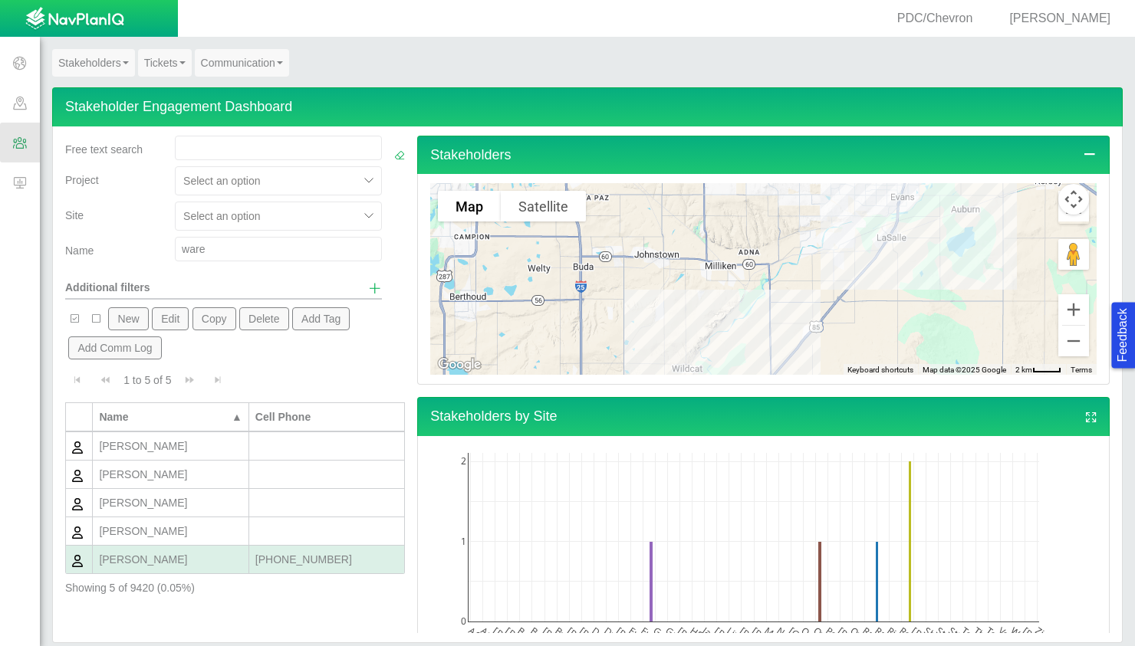
click at [221, 567] on div "[PERSON_NAME]" at bounding box center [170, 559] width 143 height 15
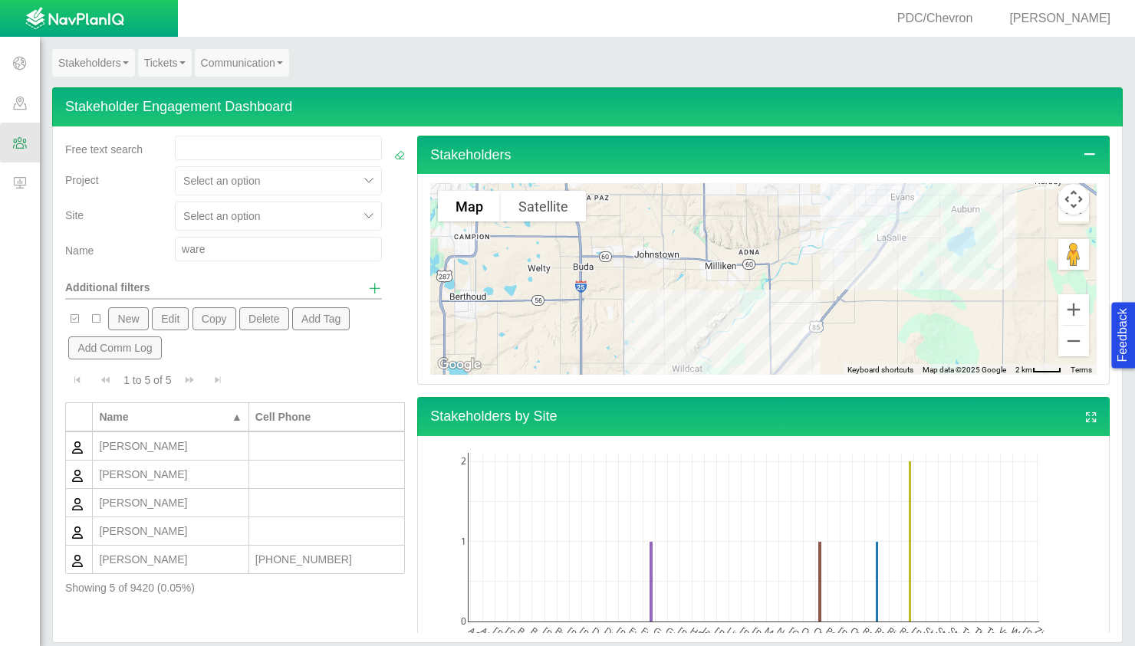
click at [221, 567] on div "[PERSON_NAME]" at bounding box center [170, 559] width 143 height 15
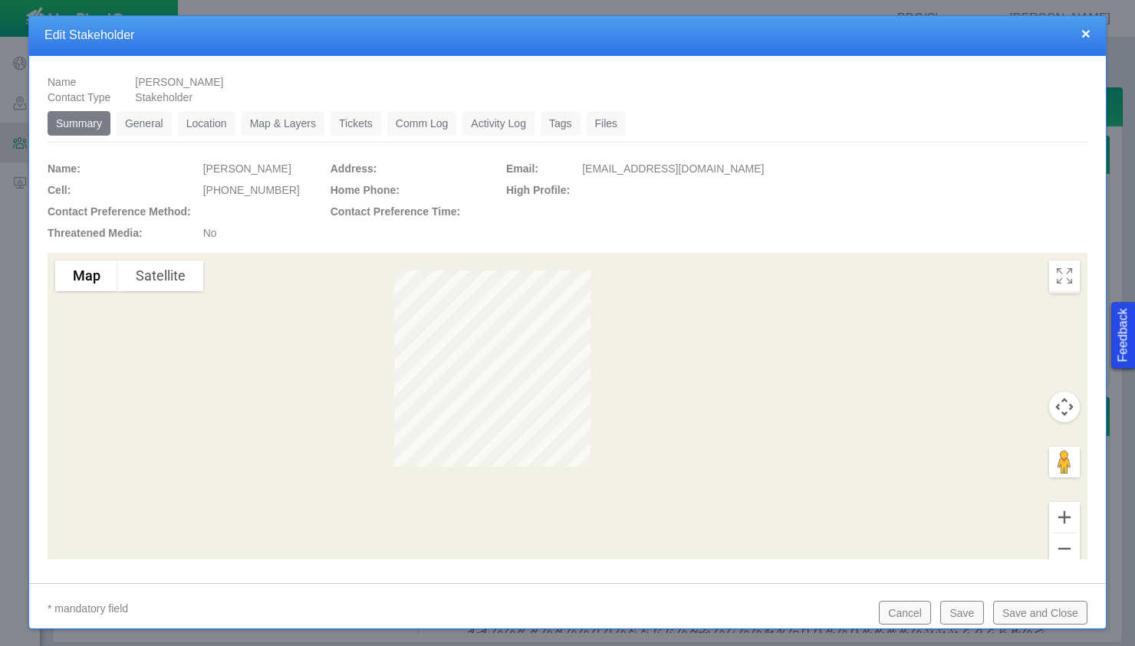
click at [1086, 34] on button "×" at bounding box center [1085, 33] width 9 height 16
